Goal: Transaction & Acquisition: Purchase product/service

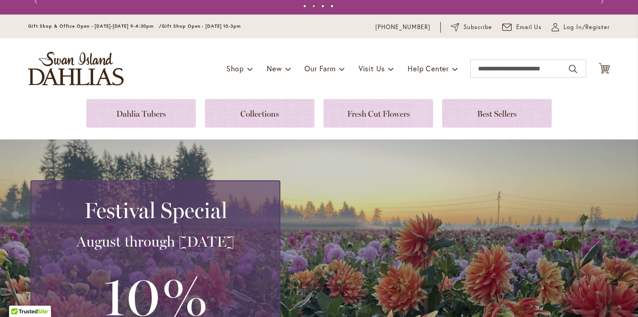
scroll to position [17, 0]
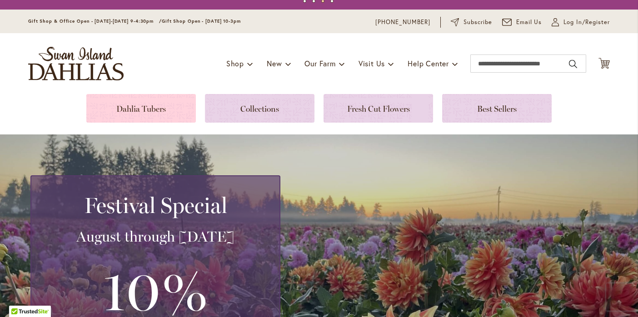
click at [132, 107] on link at bounding box center [140, 108] width 109 height 29
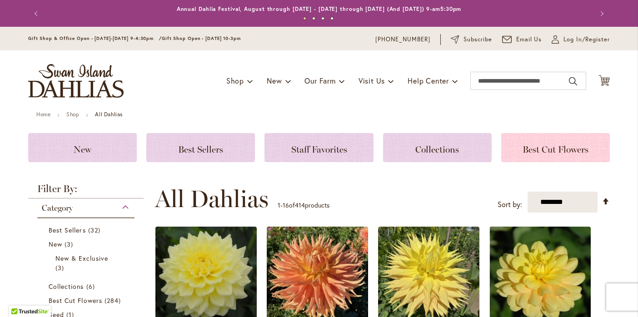
click at [565, 142] on div "Best Cut Flowers" at bounding box center [555, 147] width 109 height 29
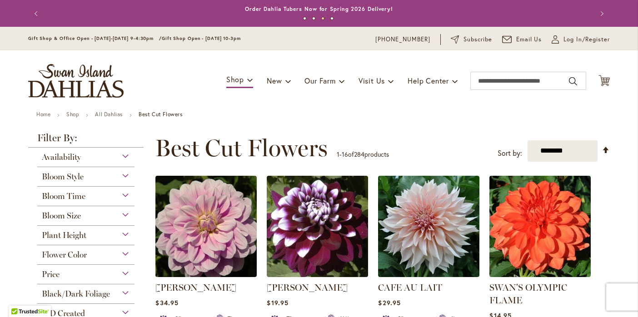
click at [125, 214] on div "Bloom Size" at bounding box center [85, 213] width 97 height 15
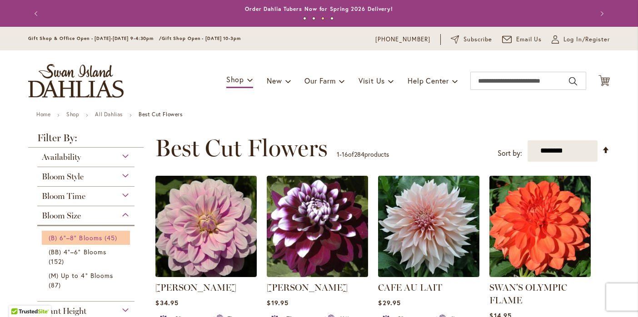
click at [94, 235] on span "(B) 6"–8" Blooms" at bounding box center [76, 238] width 54 height 9
